Goal: Find specific page/section

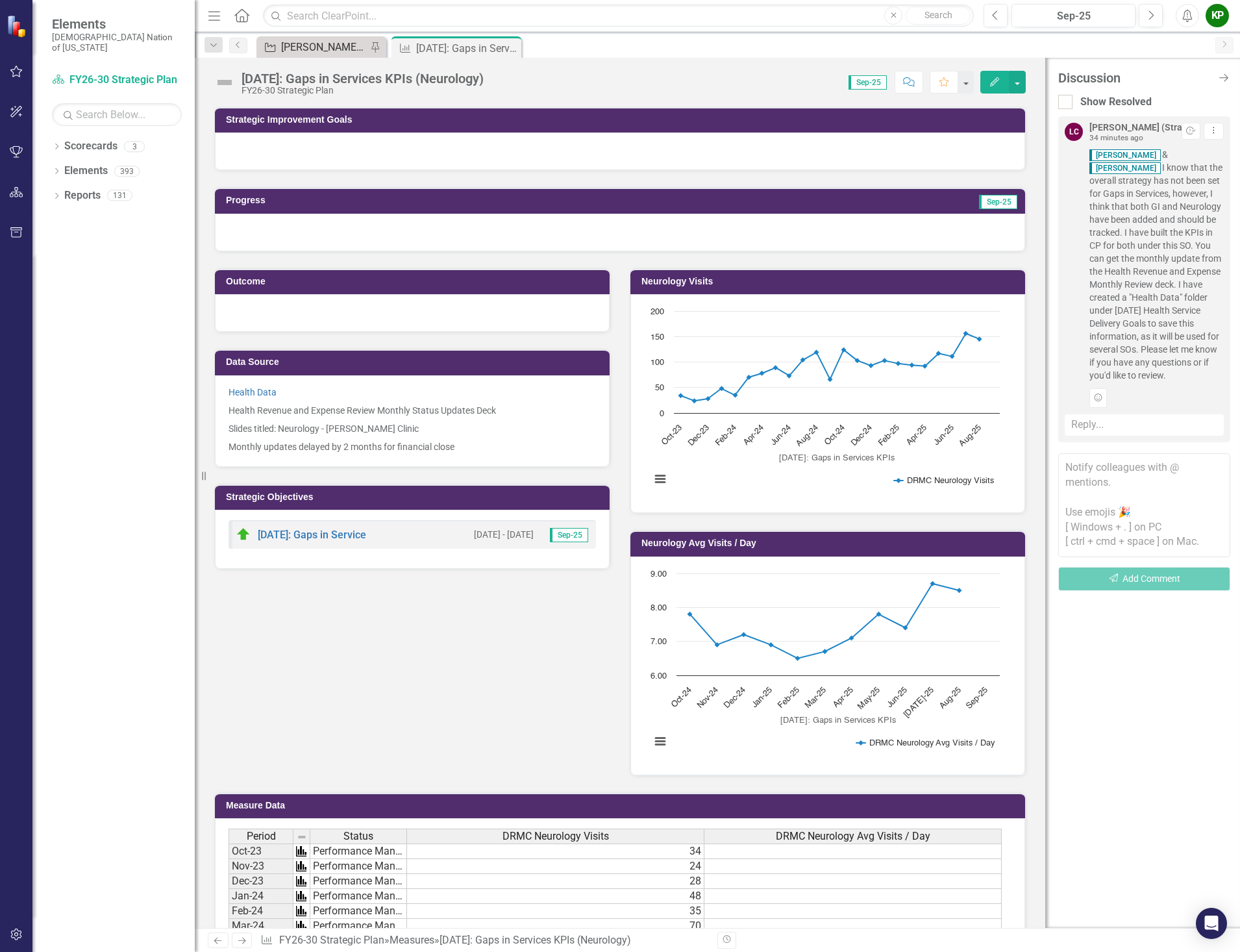
click at [348, 46] on div "[PERSON_NAME] SO's" at bounding box center [324, 47] width 86 height 17
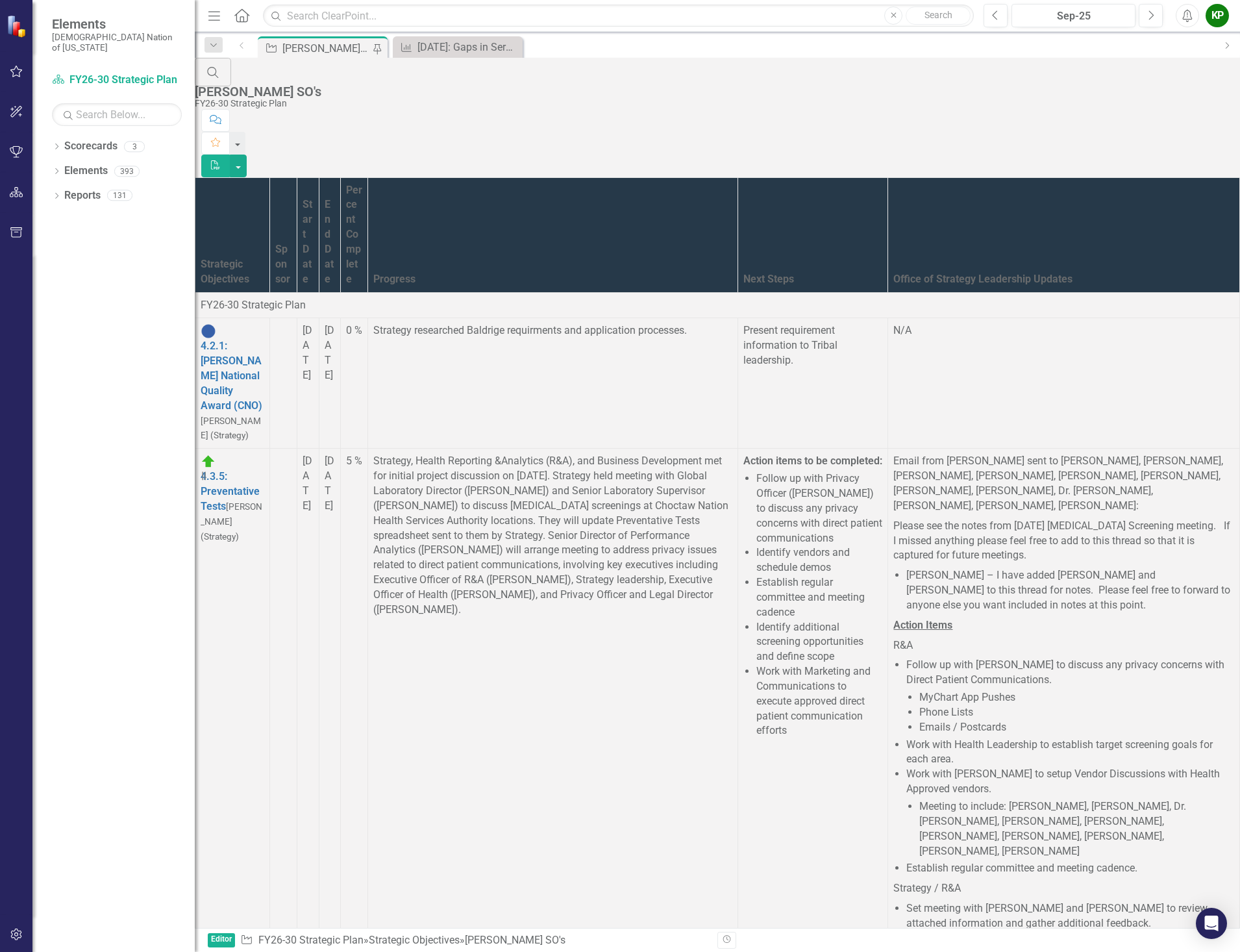
scroll to position [3376, 0]
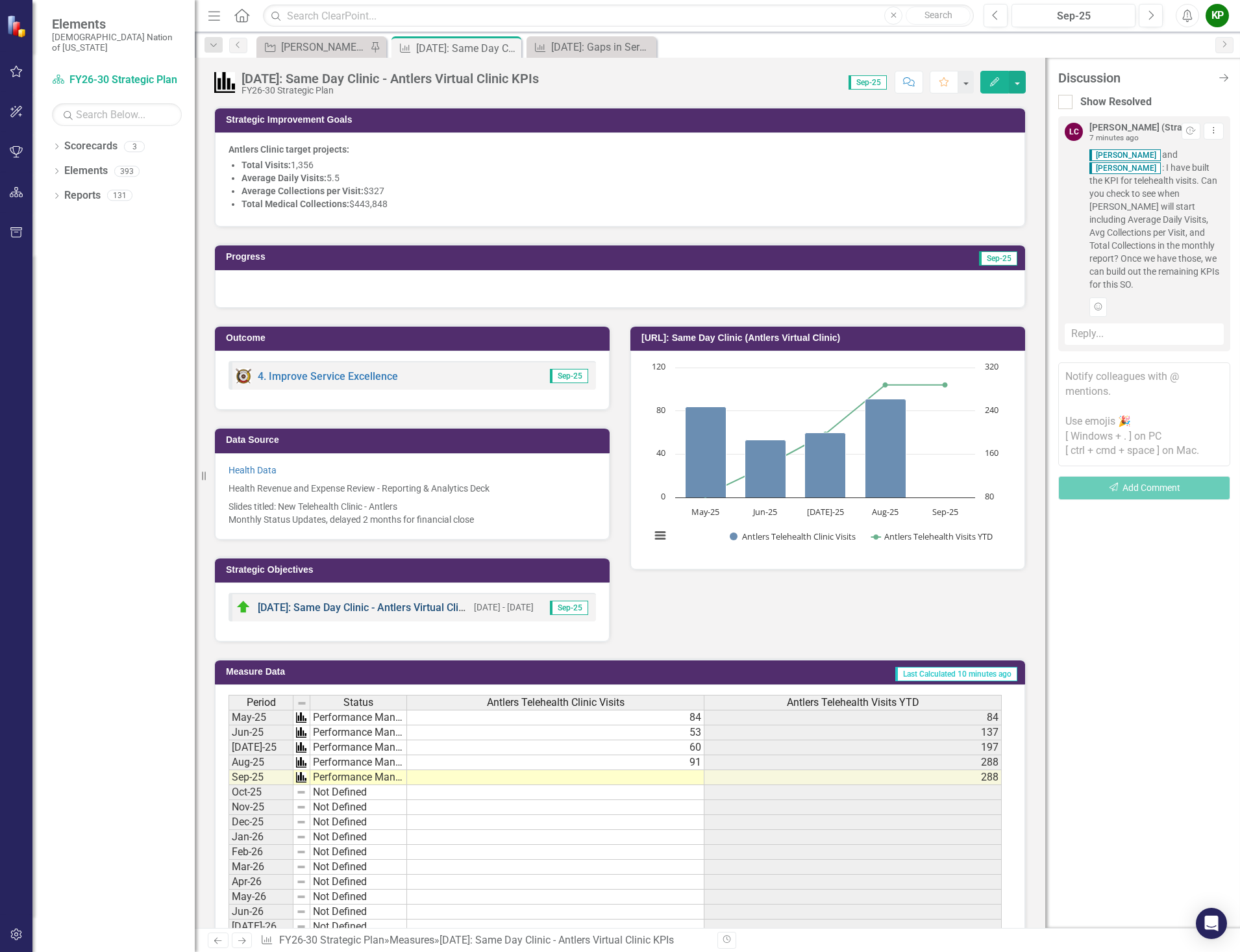
click at [349, 606] on link "[DATE]: Same Day Clinic - Antlers Virtual Clinic" at bounding box center [365, 607] width 214 height 13
